Goal: Task Accomplishment & Management: Use online tool/utility

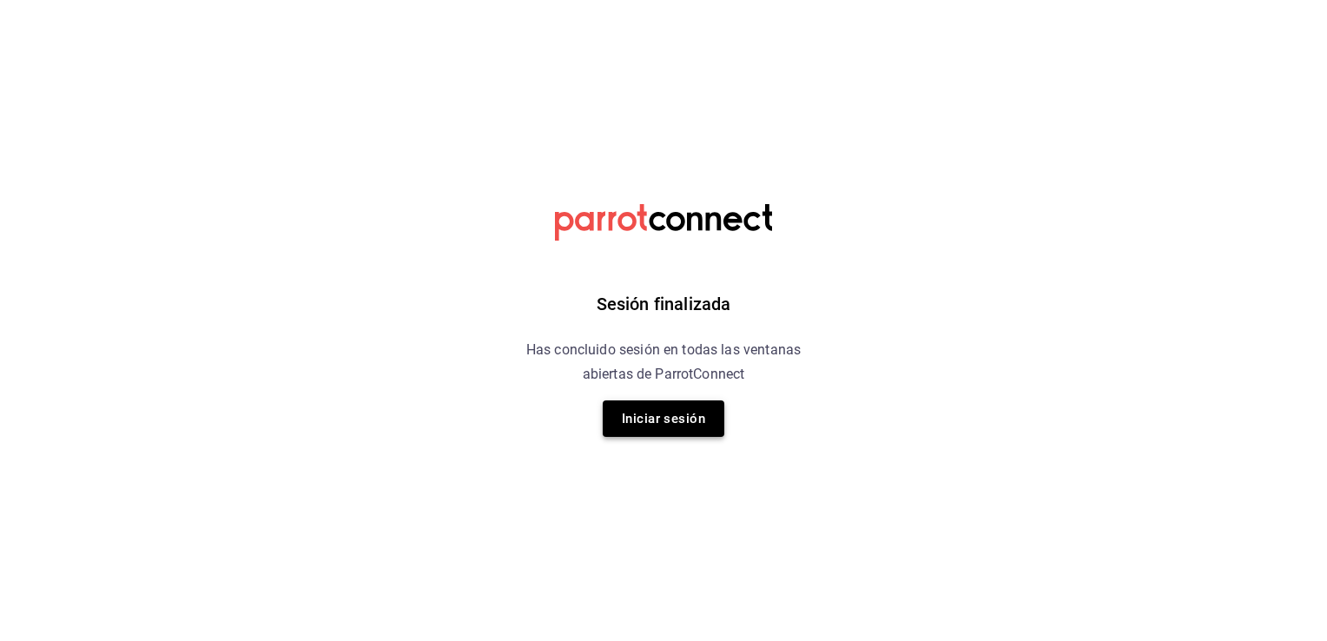
click at [648, 406] on button "Iniciar sesión" at bounding box center [664, 418] width 122 height 36
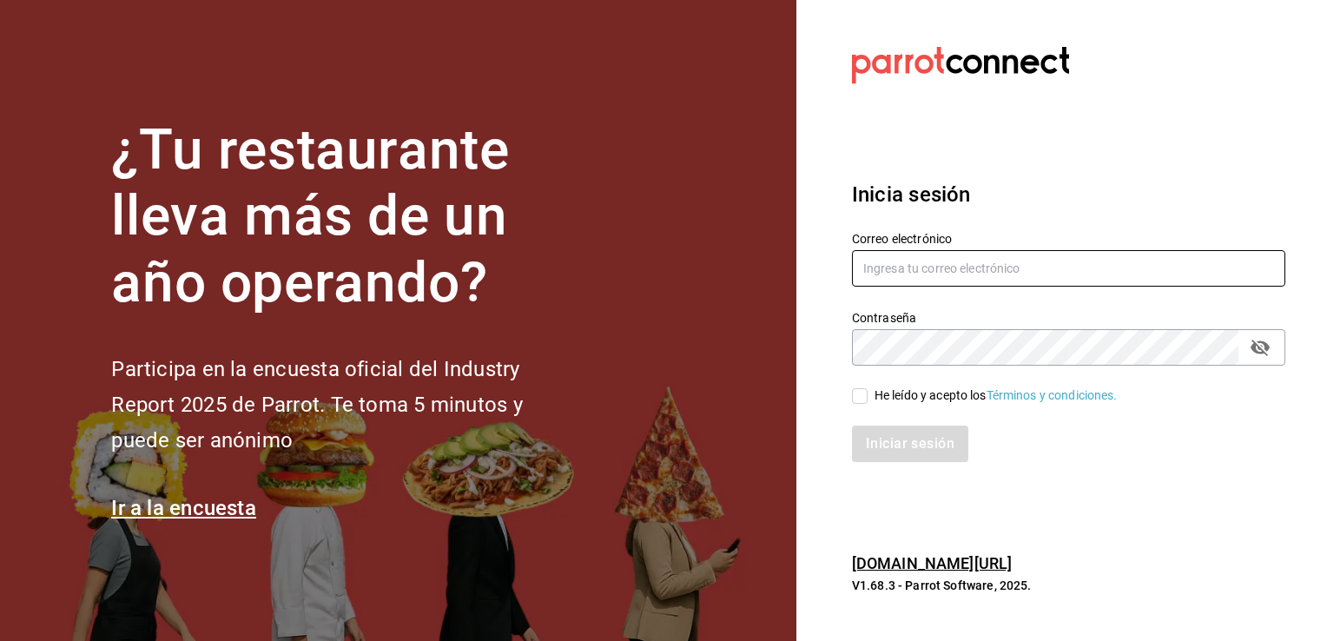
type input "[EMAIL_ADDRESS][DOMAIN_NAME]"
click at [859, 394] on input "He leído y acepto los Términos y condiciones." at bounding box center [860, 396] width 16 height 16
checkbox input "true"
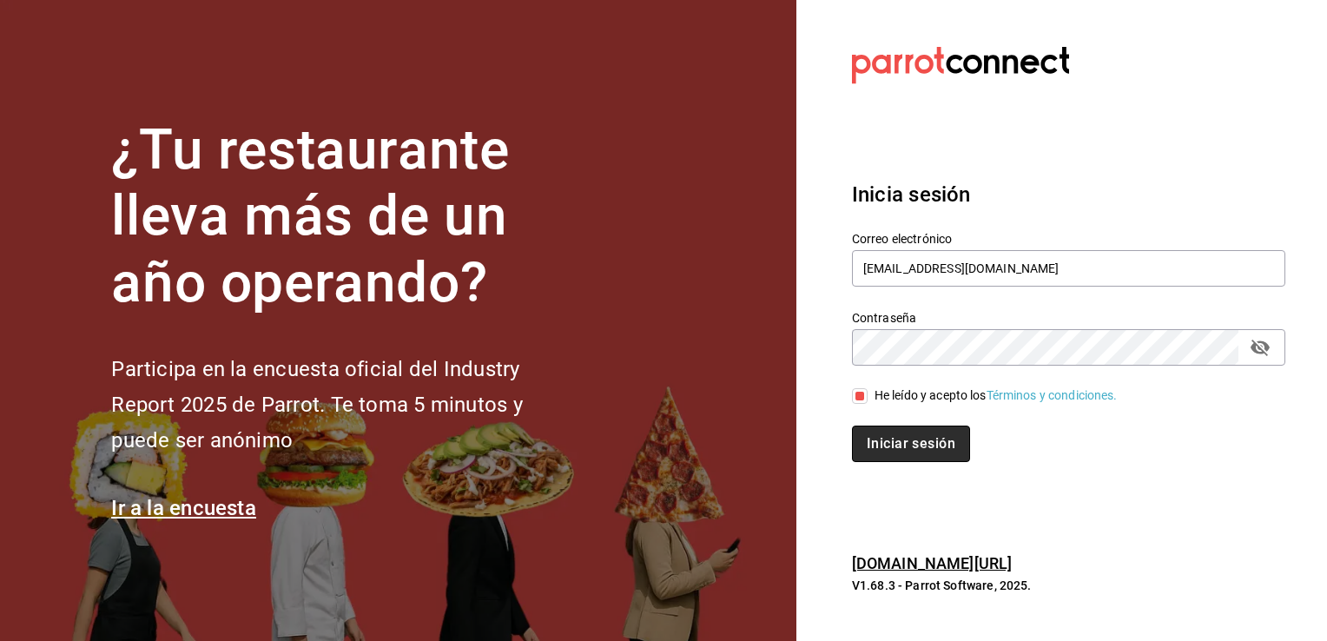
click at [872, 450] on button "Iniciar sesión" at bounding box center [911, 444] width 118 height 36
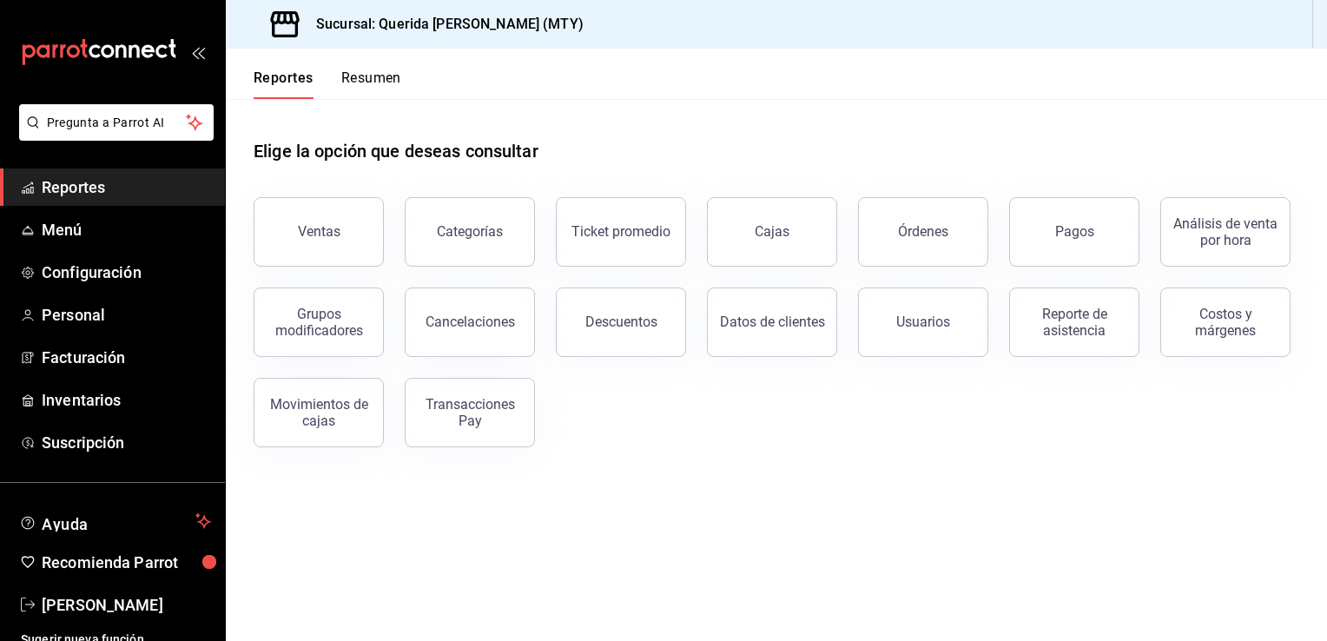
click at [1230, 467] on div "Elige la opción que deseas consultar Ventas Categorías Ticket promedio Cajas Ór…" at bounding box center [776, 287] width 1101 height 376
click at [108, 231] on span "Menú" at bounding box center [126, 229] width 169 height 23
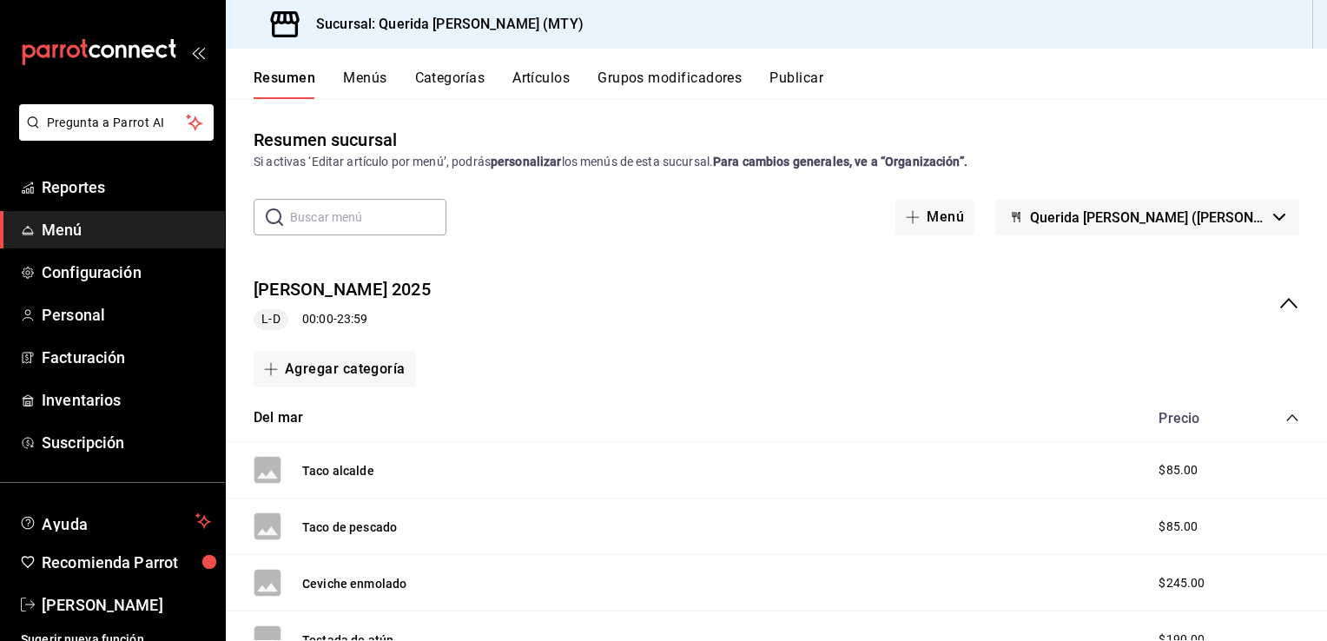
click at [1278, 300] on icon "collapse-menu-row" at bounding box center [1288, 303] width 21 height 21
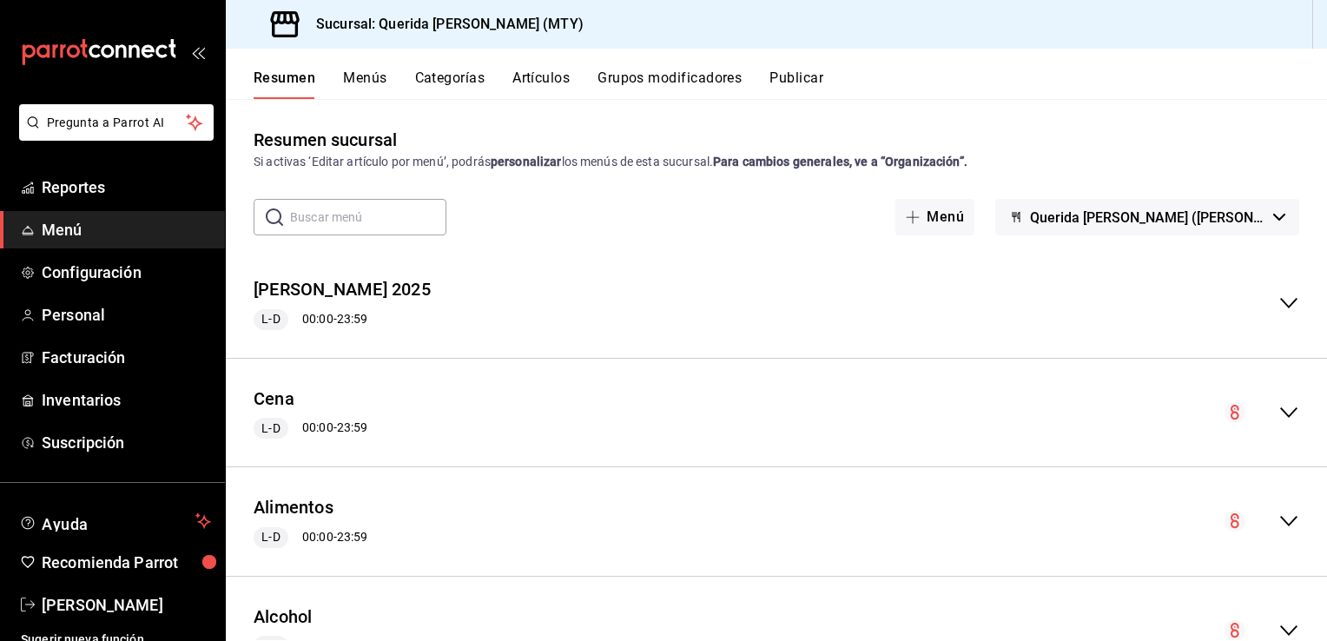
click at [532, 86] on button "Artículos" at bounding box center [540, 84] width 57 height 30
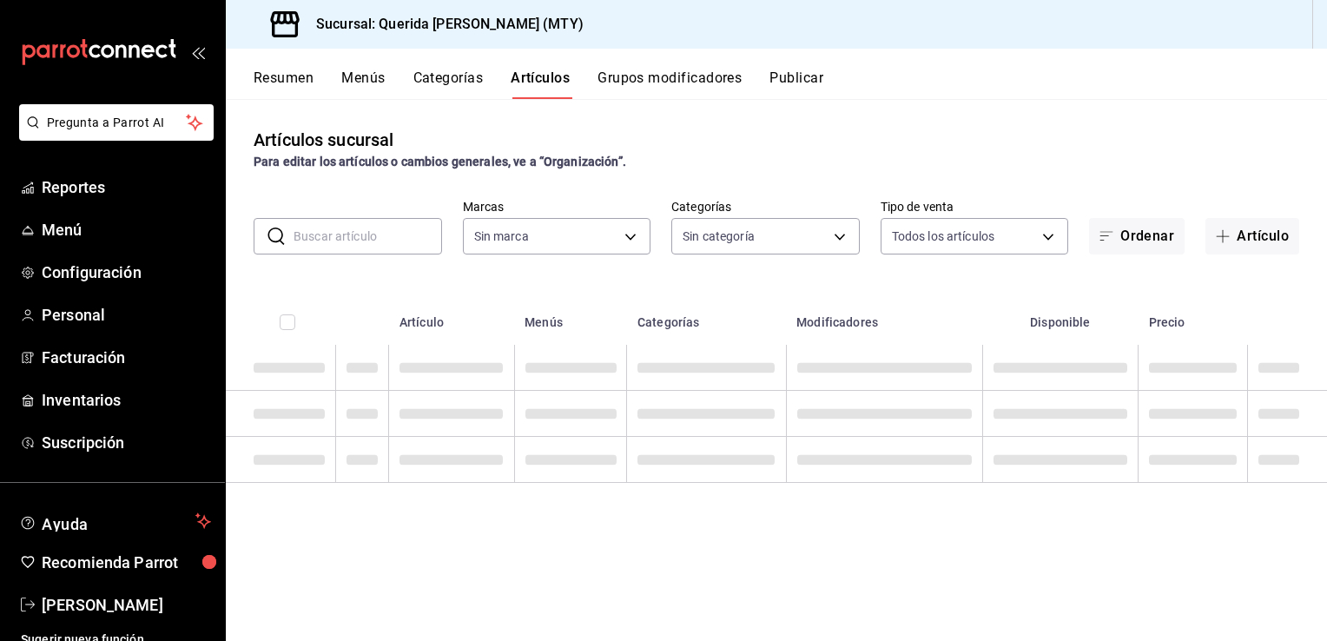
type input "c86918b1-ef05-4987-b05d-2b9394d4c970"
click at [393, 238] on input "text" at bounding box center [368, 236] width 149 height 35
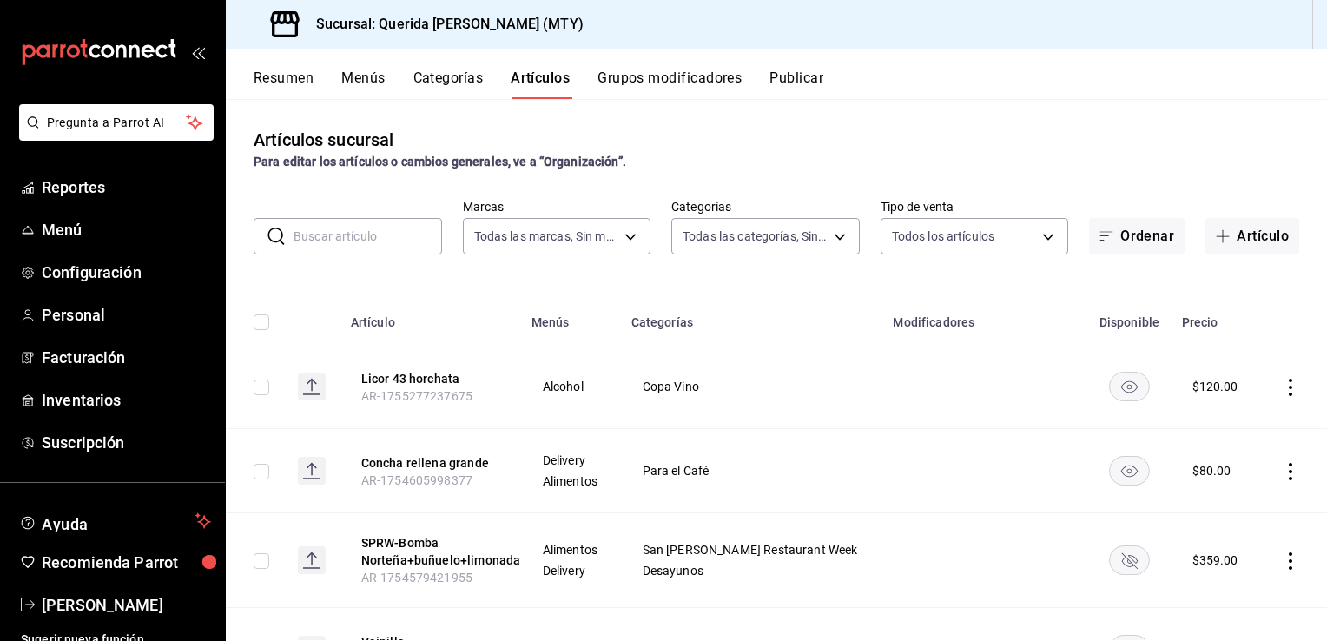
type input "s"
type input "8521ad39-c37f-433e-83af-8be384ff22f2,59c663c8-5724-4156-bbfb-265cef9f8fff,d8729…"
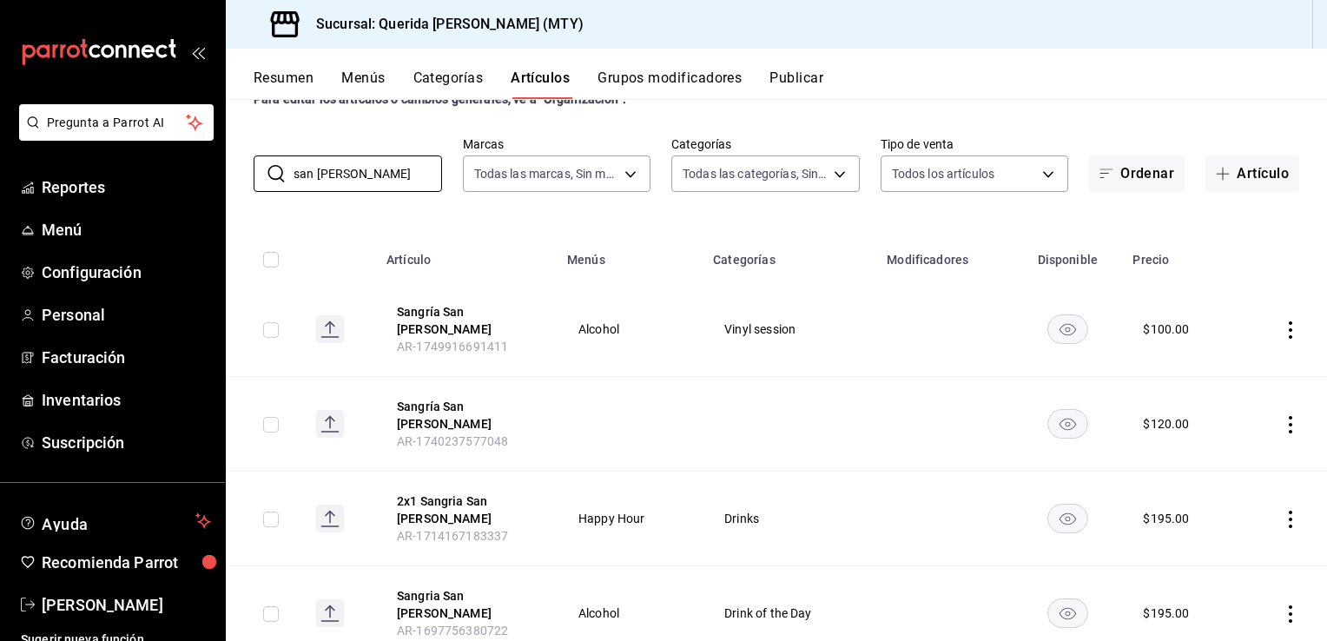
scroll to position [81, 0]
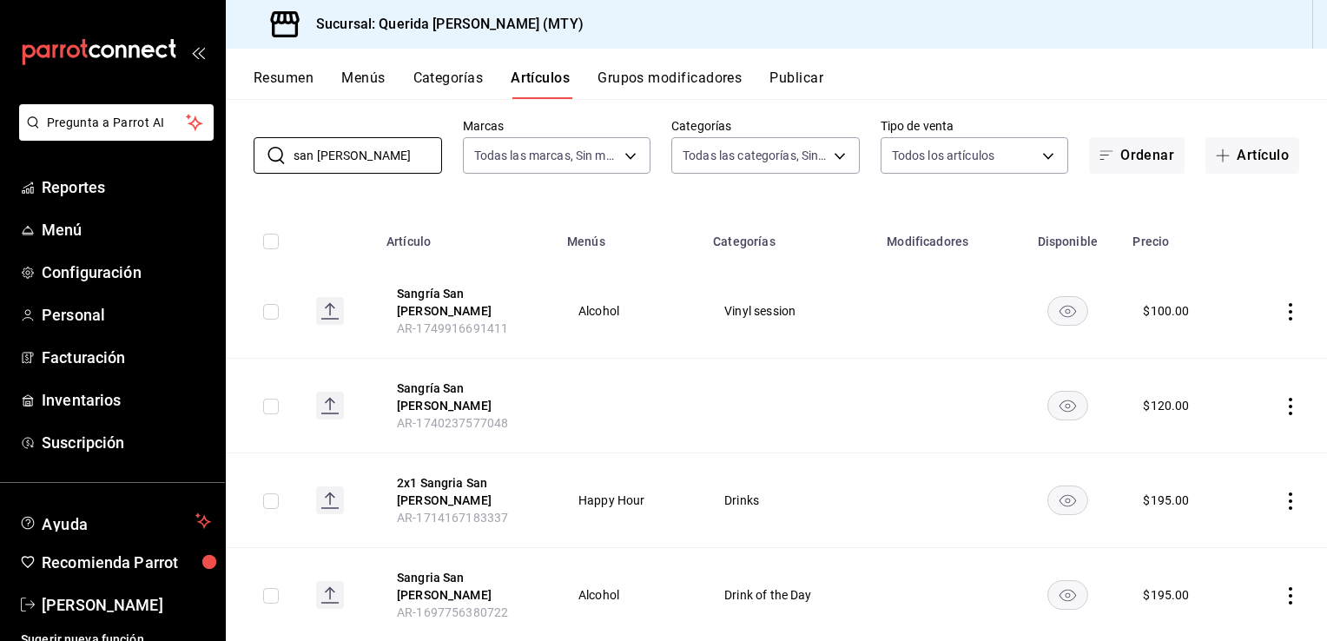
type input "san pedro"
